Goal: Navigation & Orientation: Find specific page/section

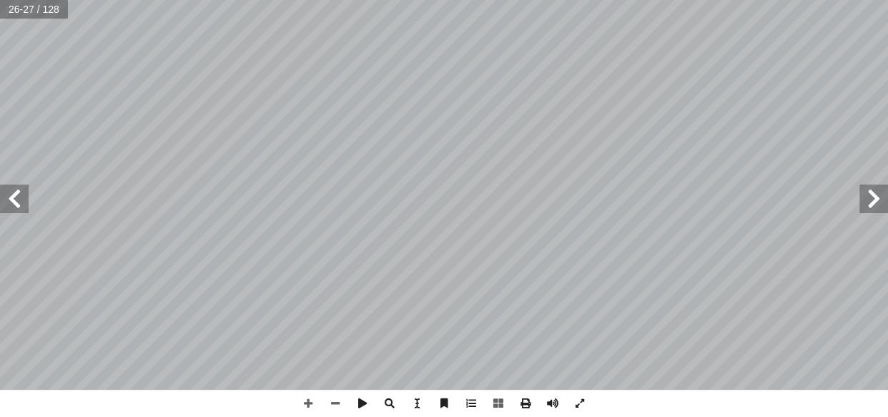
click at [15, 200] on span at bounding box center [14, 198] width 29 height 29
click at [332, 400] on span at bounding box center [335, 402] width 27 height 27
click at [336, 400] on span at bounding box center [335, 402] width 27 height 27
click at [313, 396] on span at bounding box center [307, 402] width 27 height 27
click at [24, 206] on span at bounding box center [14, 198] width 29 height 29
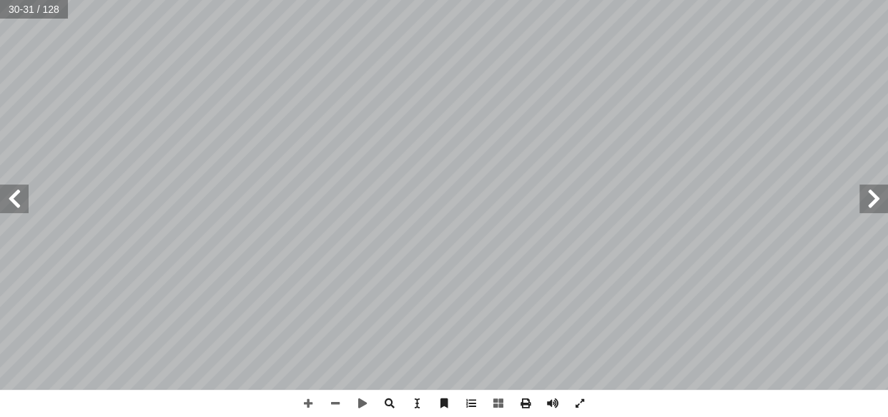
click at [17, 198] on span at bounding box center [14, 198] width 29 height 29
click at [18, 189] on span at bounding box center [14, 198] width 29 height 29
click at [19, 194] on span at bounding box center [14, 198] width 29 height 29
click at [6, 200] on span at bounding box center [14, 198] width 29 height 29
click at [877, 193] on span at bounding box center [873, 198] width 29 height 29
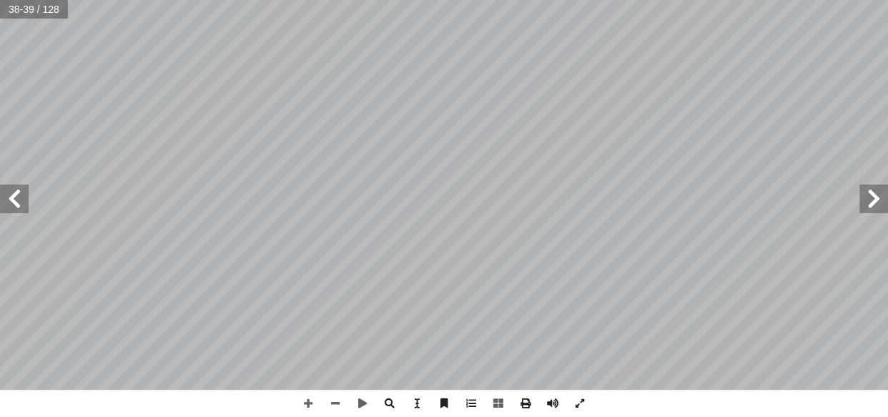
click at [877, 193] on span at bounding box center [873, 198] width 29 height 29
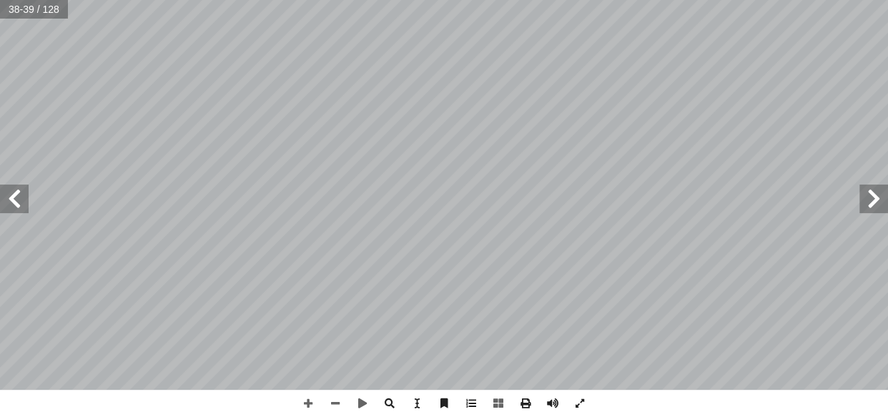
click at [877, 193] on span at bounding box center [873, 198] width 29 height 29
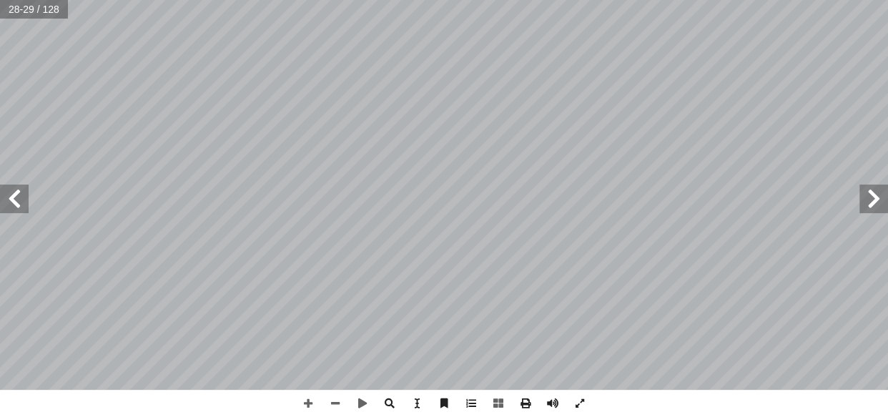
click at [877, 193] on span at bounding box center [873, 198] width 29 height 29
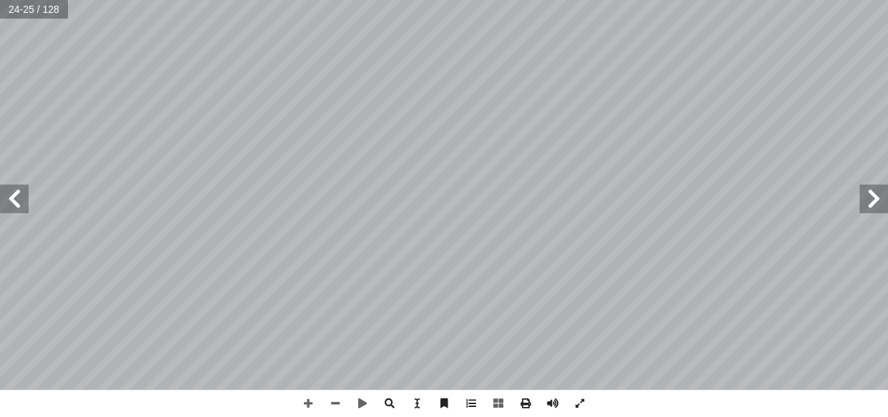
click at [877, 193] on span at bounding box center [873, 198] width 29 height 29
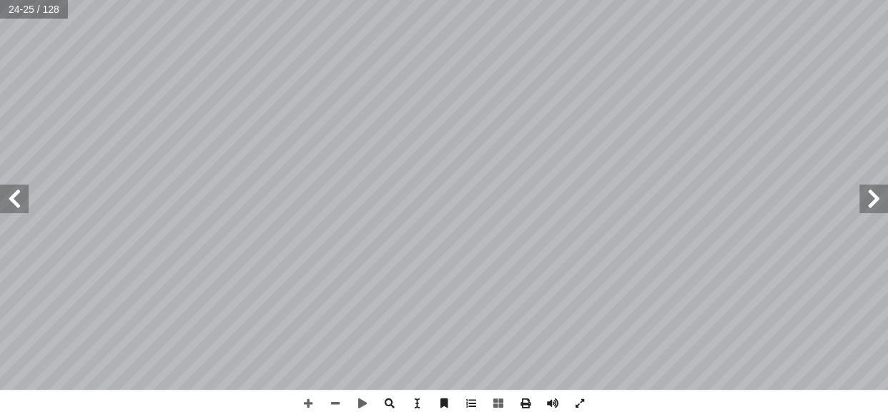
click at [877, 193] on span at bounding box center [873, 198] width 29 height 29
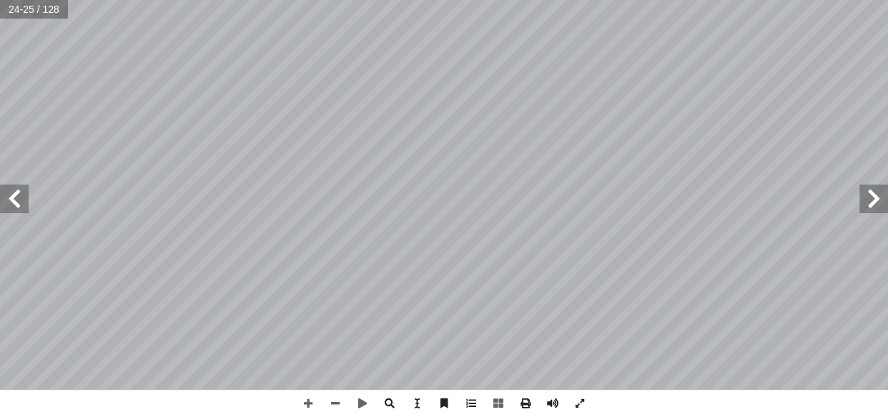
click at [877, 193] on span at bounding box center [873, 198] width 29 height 29
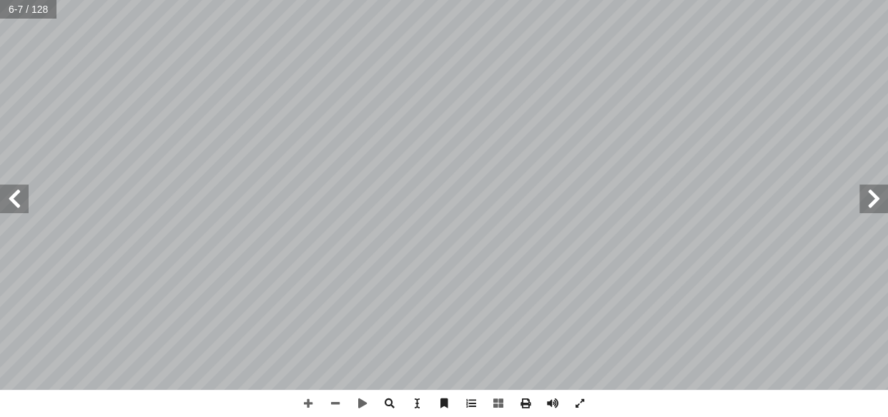
click at [877, 193] on span at bounding box center [873, 198] width 29 height 29
click at [20, 202] on span at bounding box center [14, 198] width 29 height 29
click at [26, 197] on span at bounding box center [14, 198] width 29 height 29
click at [863, 195] on span at bounding box center [873, 198] width 29 height 29
click at [312, 394] on span at bounding box center [307, 402] width 27 height 27
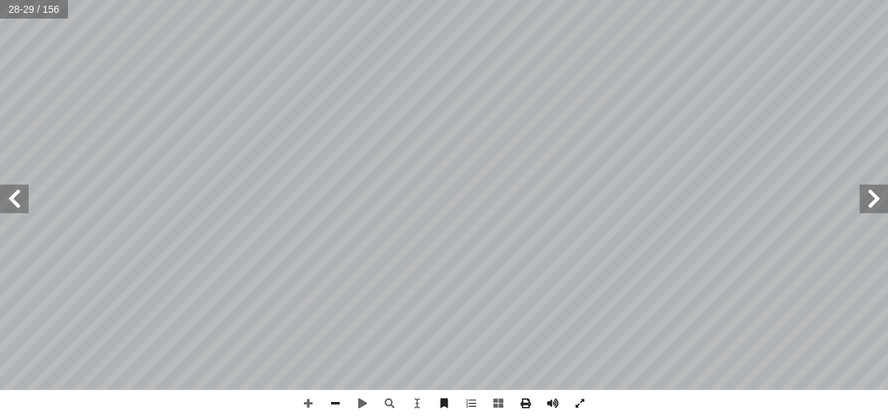
click at [464, 130] on html "الصفحة الرئيسية الصف الأول الصف الثاني الصف الثالث الصف الرابع الصف الخامس الصف…" at bounding box center [444, 65] width 888 height 130
click at [18, 194] on span at bounding box center [14, 198] width 29 height 29
click at [626, 130] on html "الصفحة الرئيسية الصف الأول الصف الثاني الصف الثالث الصف الرابع الصف الخامس الصف…" at bounding box center [444, 65] width 888 height 130
click at [877, 197] on span at bounding box center [873, 198] width 29 height 29
